Goal: Information Seeking & Learning: Understand process/instructions

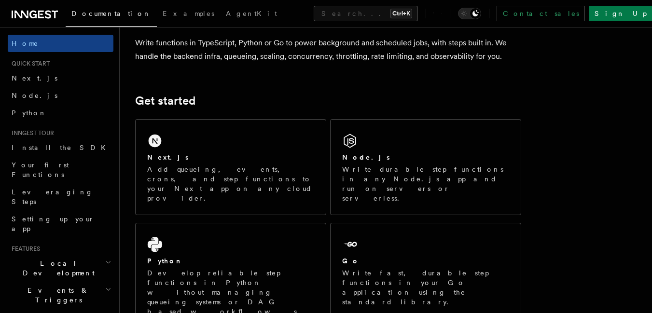
scroll to position [84, 0]
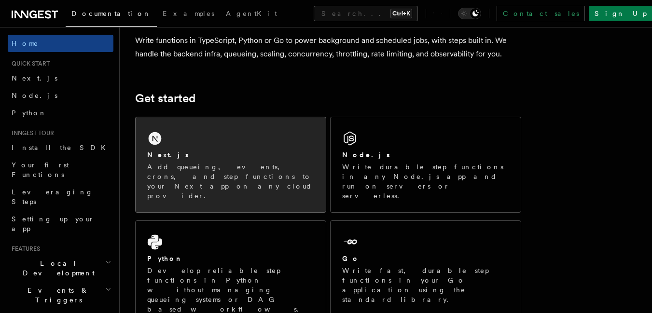
click at [246, 137] on div "Next.js Add queueing, events, crons, and step functions to your Next app on any…" at bounding box center [231, 164] width 190 height 95
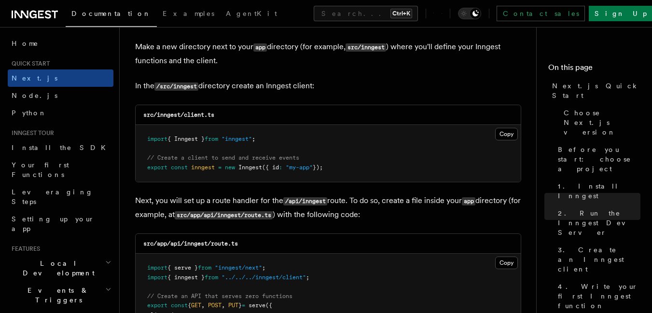
scroll to position [1202, 0]
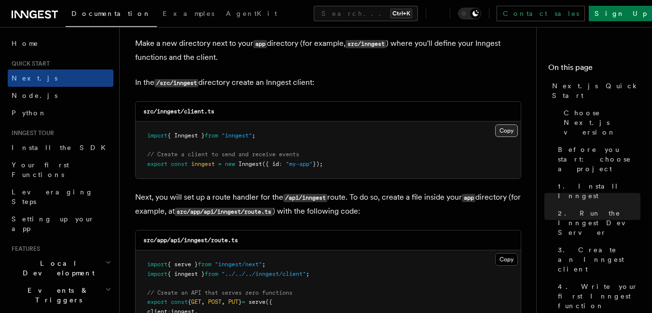
click at [505, 131] on button "Copy Copied" at bounding box center [506, 130] width 23 height 13
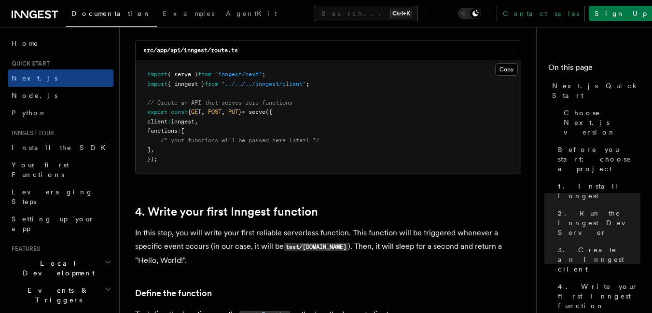
scroll to position [1375, 0]
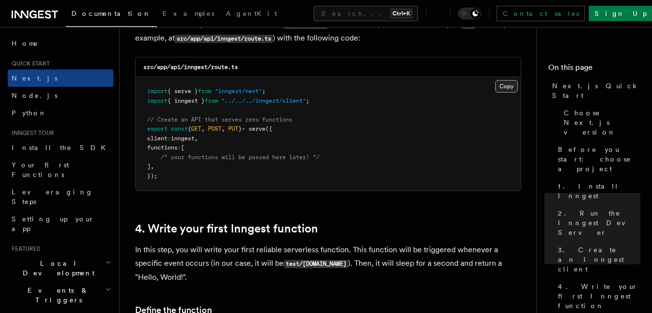
click at [507, 84] on button "Copy Copied" at bounding box center [506, 86] width 23 height 13
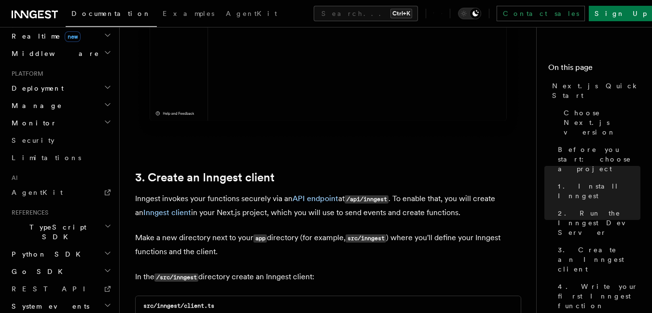
scroll to position [0, 0]
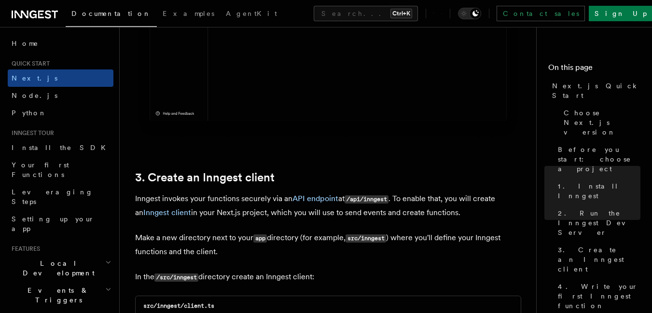
click at [32, 20] on div "Documentation Examples AgentKit Search... Ctrl+K Contact sales Sign Up" at bounding box center [326, 13] width 652 height 27
click at [38, 16] on icon at bounding box center [35, 15] width 46 height 12
